Goal: Information Seeking & Learning: Learn about a topic

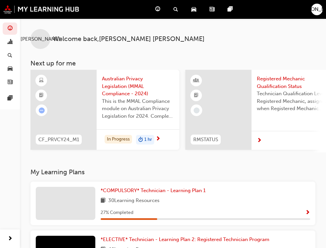
click at [312, 12] on div "[PERSON_NAME]" at bounding box center [317, 10] width 12 height 12
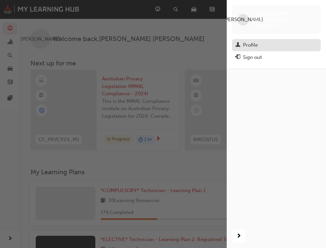
click at [258, 41] on div "Profile" at bounding box center [276, 45] width 82 height 8
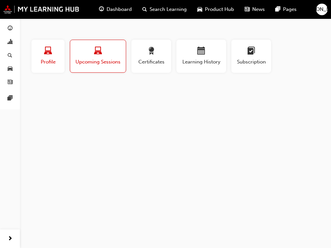
click at [46, 56] on span "laptop-icon" at bounding box center [48, 51] width 8 height 9
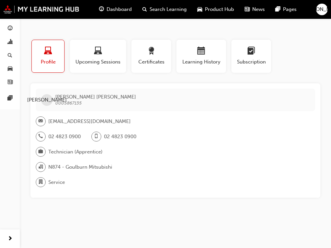
click at [325, 15] on button "[PERSON_NAME]" at bounding box center [322, 10] width 12 height 12
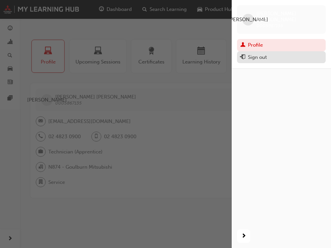
click at [257, 54] on div "Sign out" at bounding box center [257, 58] width 19 height 8
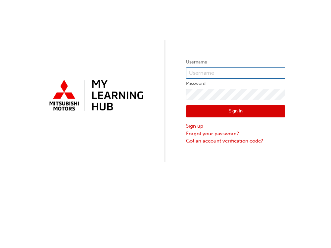
type input "0005867135"
click at [229, 72] on input "0005867135" at bounding box center [235, 72] width 99 height 11
click at [236, 111] on button "Sign In" at bounding box center [235, 111] width 99 height 13
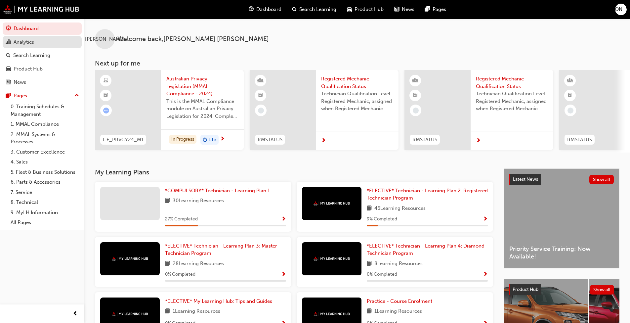
click at [30, 43] on div "Analytics" at bounding box center [24, 42] width 21 height 8
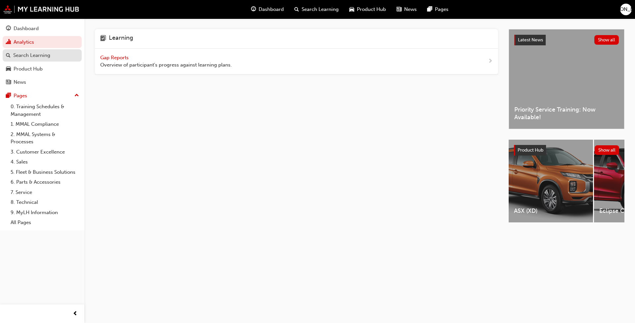
click at [42, 56] on div "Search Learning" at bounding box center [31, 56] width 37 height 8
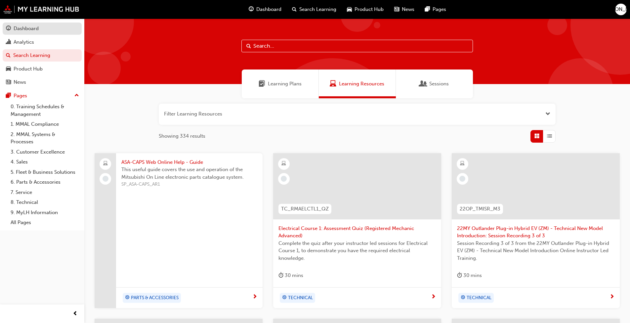
click at [34, 28] on div "Dashboard" at bounding box center [26, 29] width 25 height 8
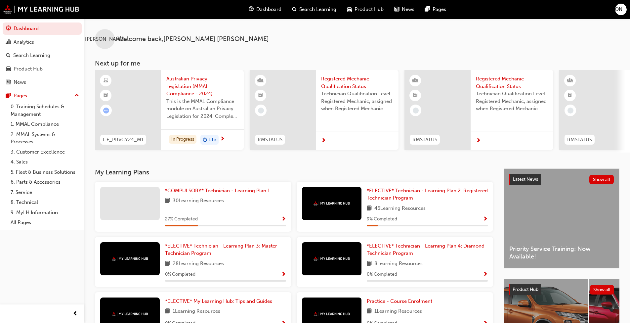
click at [297, 10] on div "Search Learning" at bounding box center [314, 10] width 55 height 14
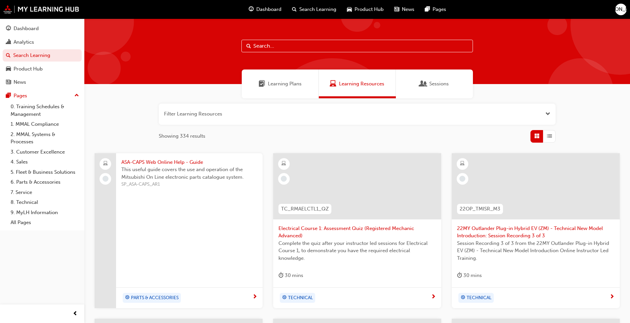
click at [279, 48] on input "text" at bounding box center [356, 46] width 231 height 13
type input "registered"
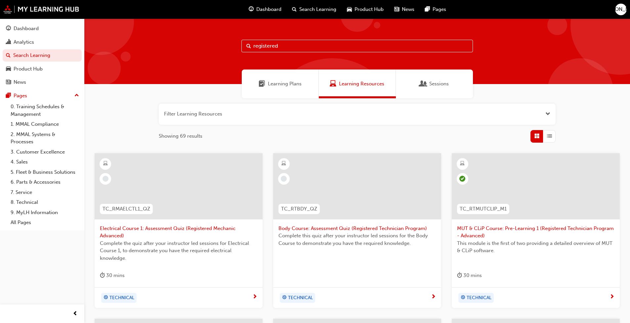
click at [289, 84] on span "Learning Plans" at bounding box center [285, 84] width 34 height 8
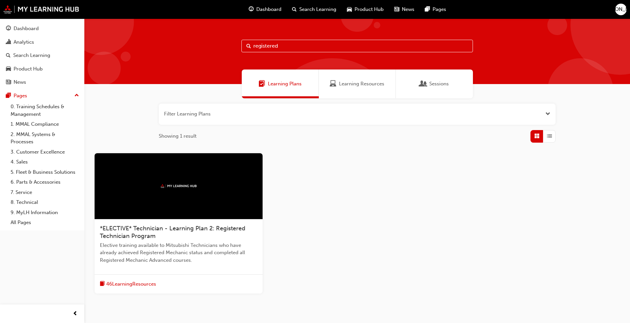
click at [141, 234] on span "*ELECTIVE* Technician - Learning Plan 2: Registered Technician Program" at bounding box center [173, 232] width 146 height 15
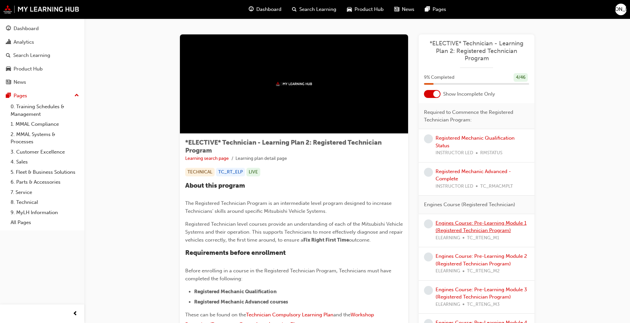
click at [325, 222] on link "Engines Course: Pre-Learning Module 1 (Registered Technician Program)" at bounding box center [481, 227] width 91 height 14
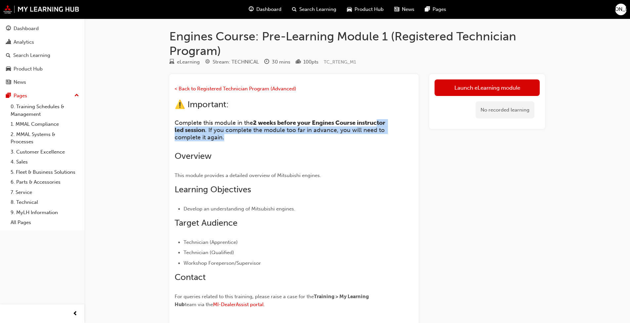
drag, startPoint x: 195, startPoint y: 132, endPoint x: 300, endPoint y: 134, distance: 104.9
click at [300, 134] on h4 "Complete this module in the 2 weeks before your Engines Course instructor led s…" at bounding box center [282, 129] width 215 height 21
drag, startPoint x: 300, startPoint y: 134, endPoint x: 295, endPoint y: 140, distance: 7.3
click at [295, 140] on h4 "Complete this module in the 2 weeks before your Engines Course instructor led s…" at bounding box center [282, 129] width 215 height 21
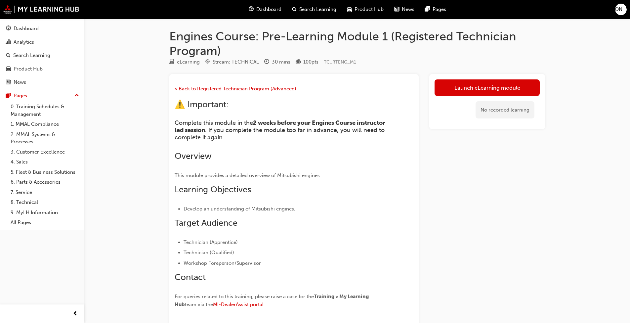
click at [269, 141] on h4 "Complete this module in the 2 weeks before your Engines Course instructor led s…" at bounding box center [282, 129] width 215 height 21
